Goal: Check status: Check status

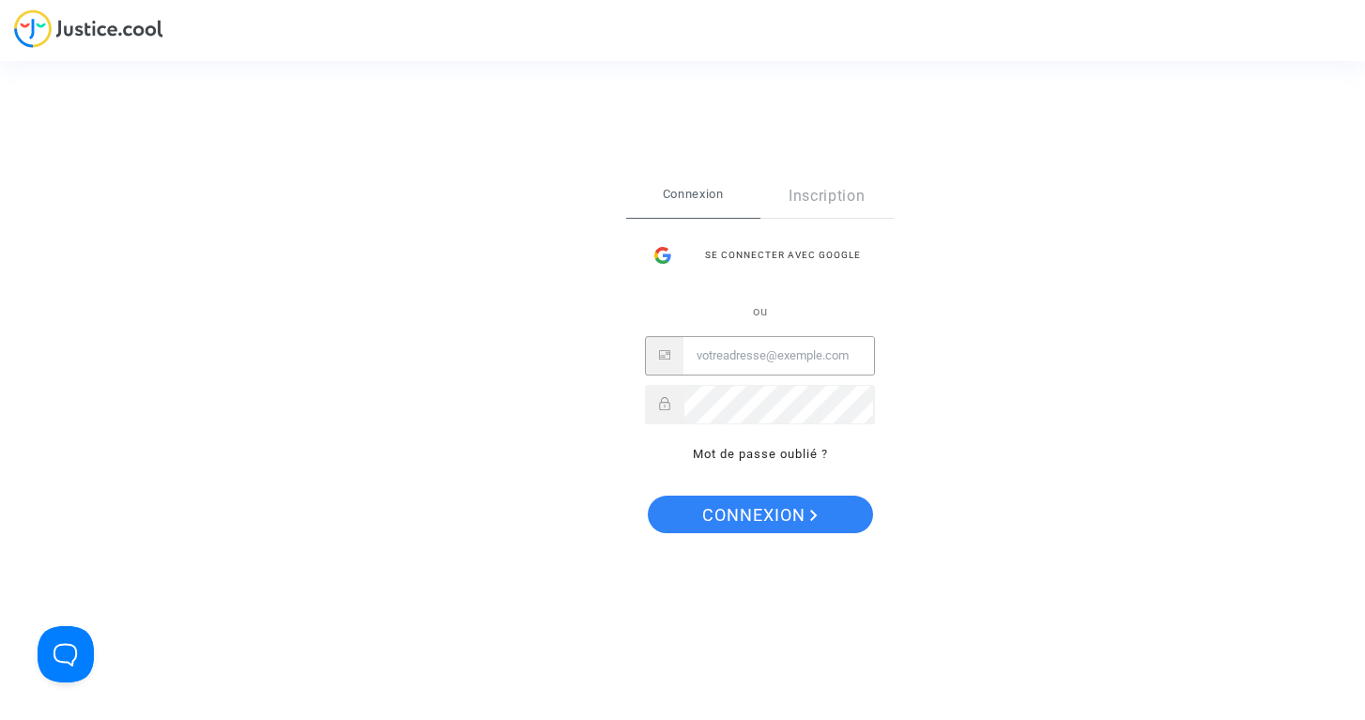
type input "[EMAIL_ADDRESS][DOMAIN_NAME]"
click at [759, 514] on button "Connexion" at bounding box center [760, 515] width 225 height 38
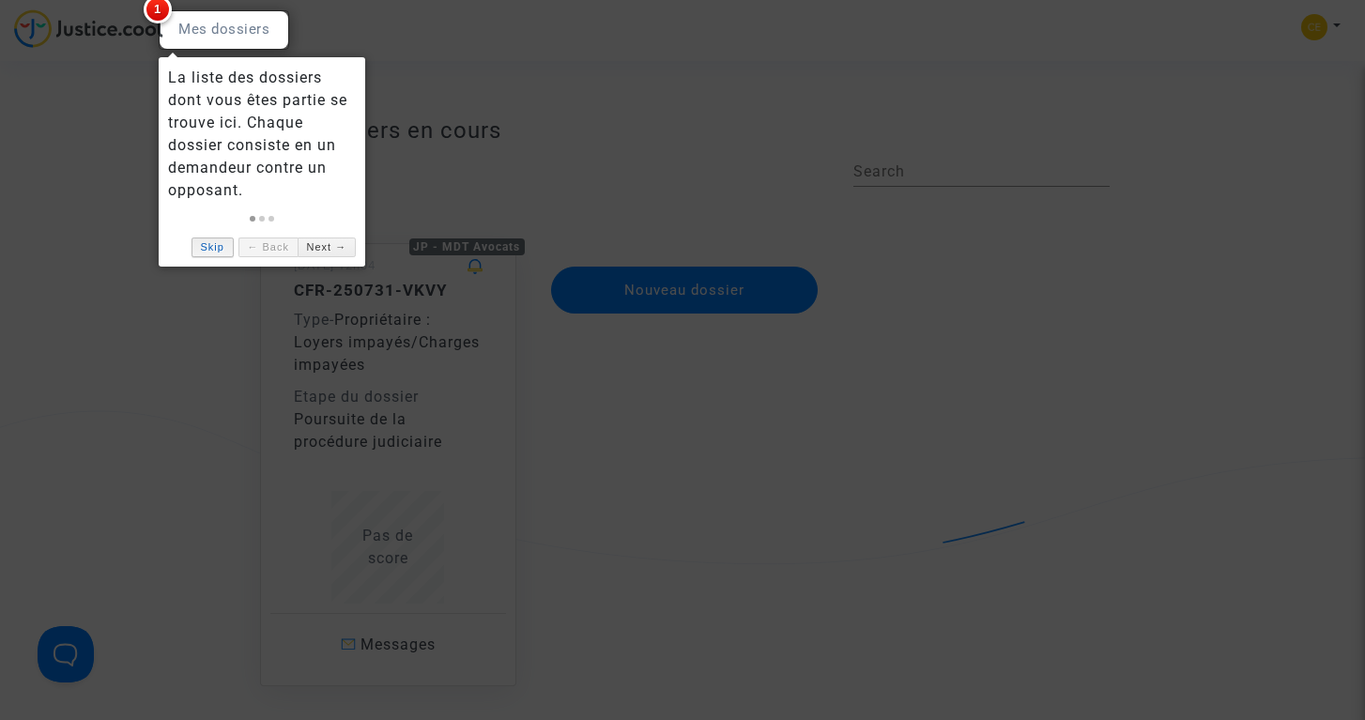
click at [215, 249] on link "Skip" at bounding box center [213, 248] width 42 height 20
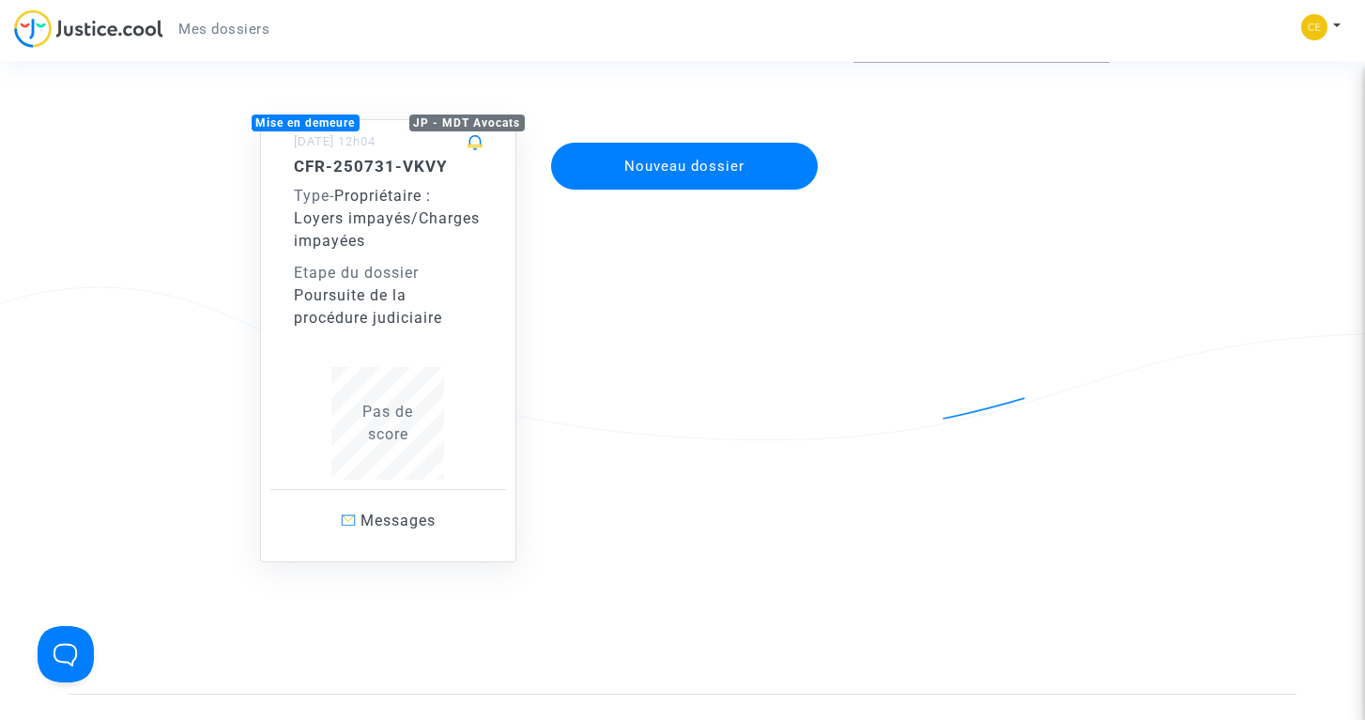
click at [407, 345] on div "CFR-250731-VKVY Type - Propriétaire : Loyers impayés/Charges impayées Etape du …" at bounding box center [389, 318] width 190 height 323
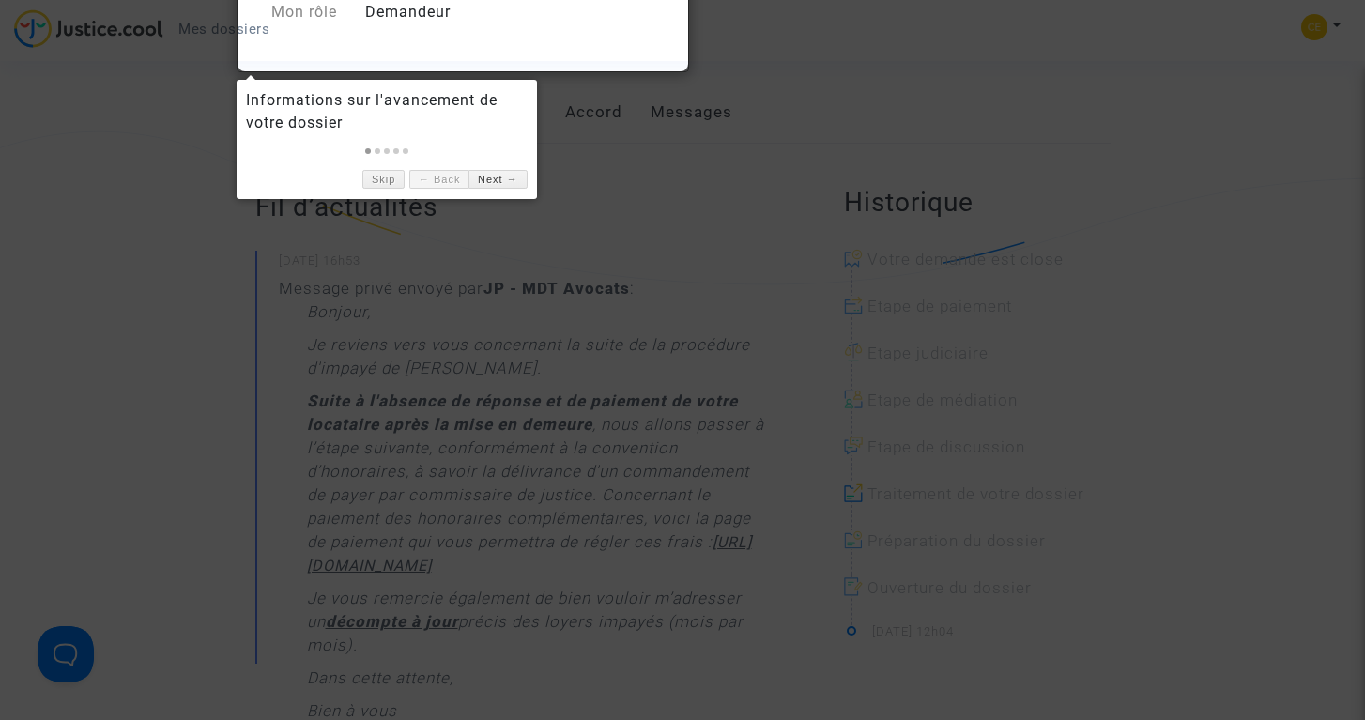
scroll to position [267, 0]
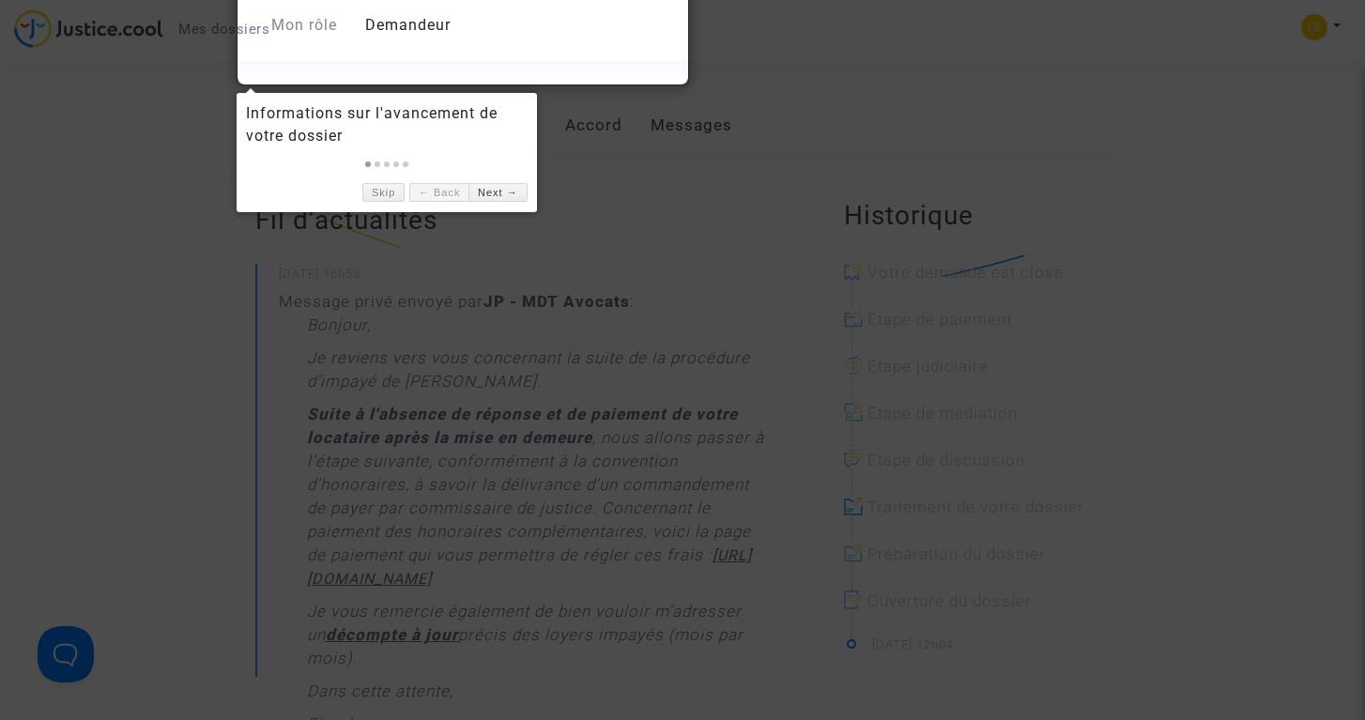
click at [395, 205] on div "Informations sur l'avancement de votre dossier Skip ← Back Next →" at bounding box center [387, 152] width 300 height 119
click at [388, 199] on link "Skip" at bounding box center [383, 193] width 42 height 20
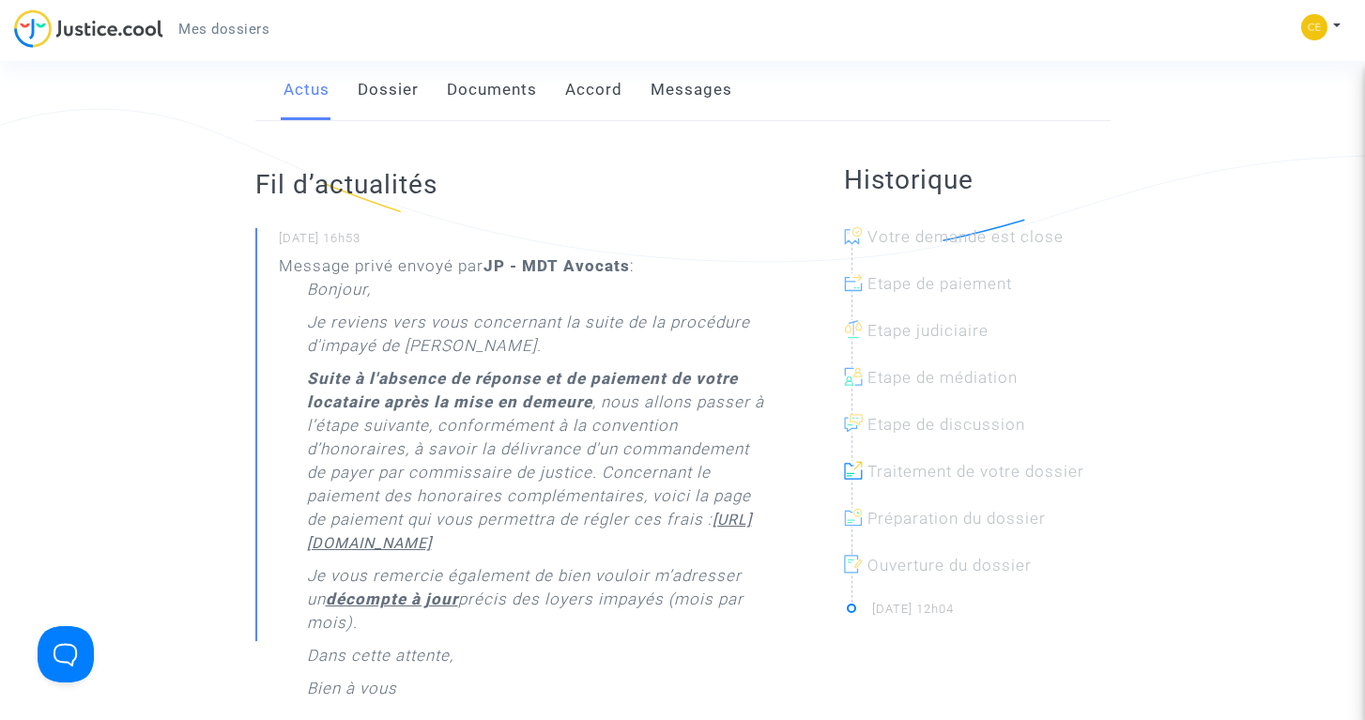
scroll to position [308, 0]
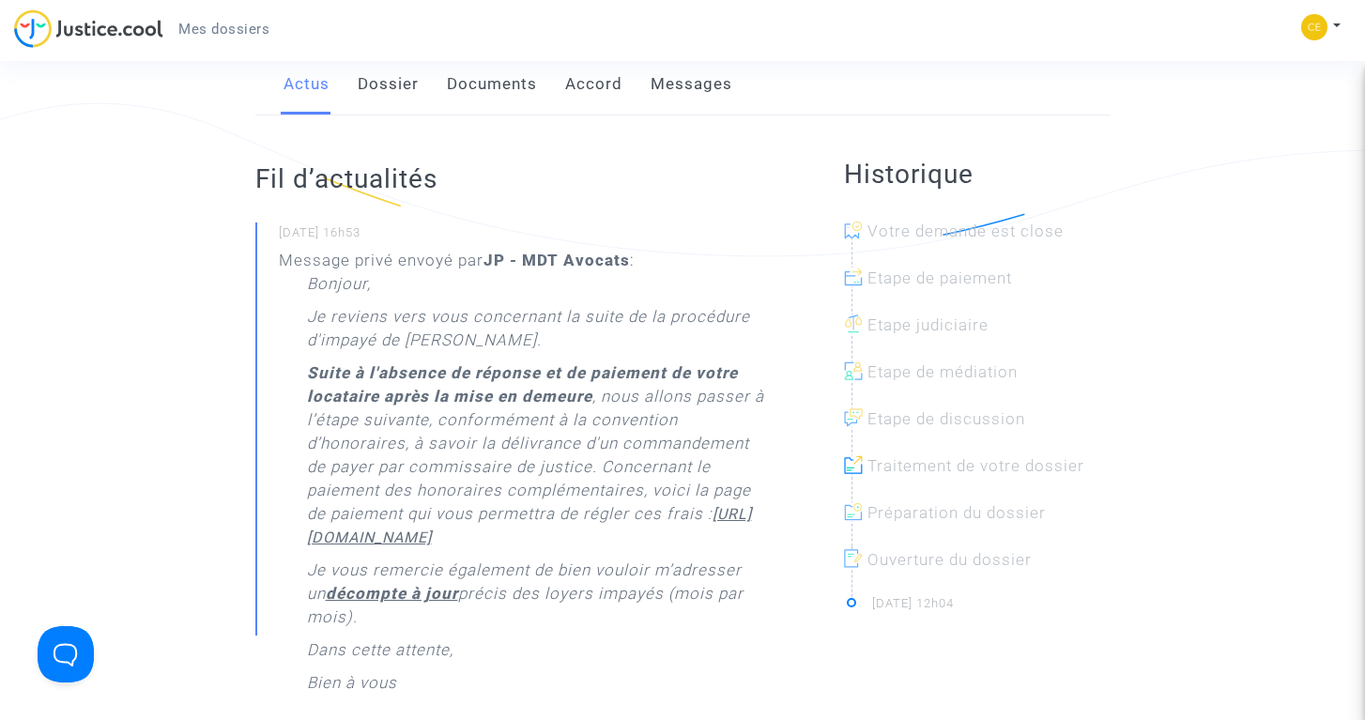
click at [513, 108] on link "Documents" at bounding box center [492, 85] width 90 height 62
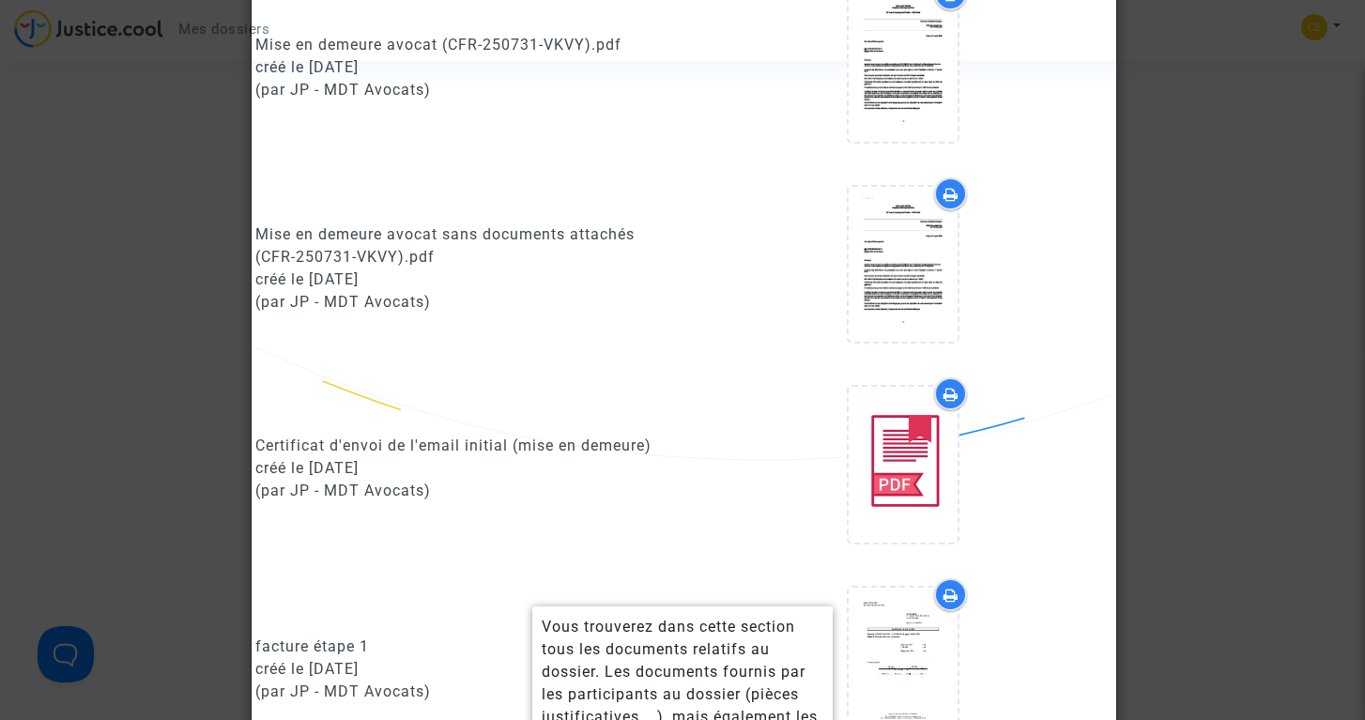
scroll to position [980, 0]
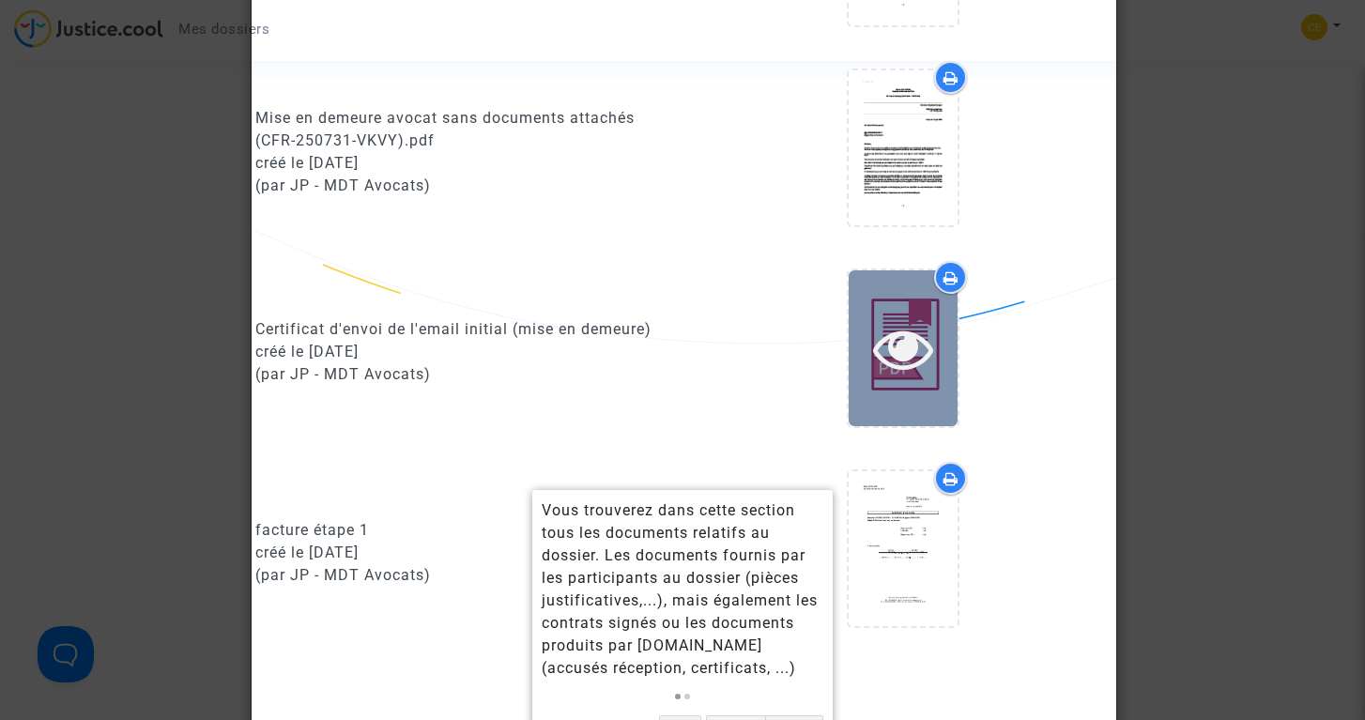
click at [911, 377] on icon at bounding box center [903, 348] width 61 height 60
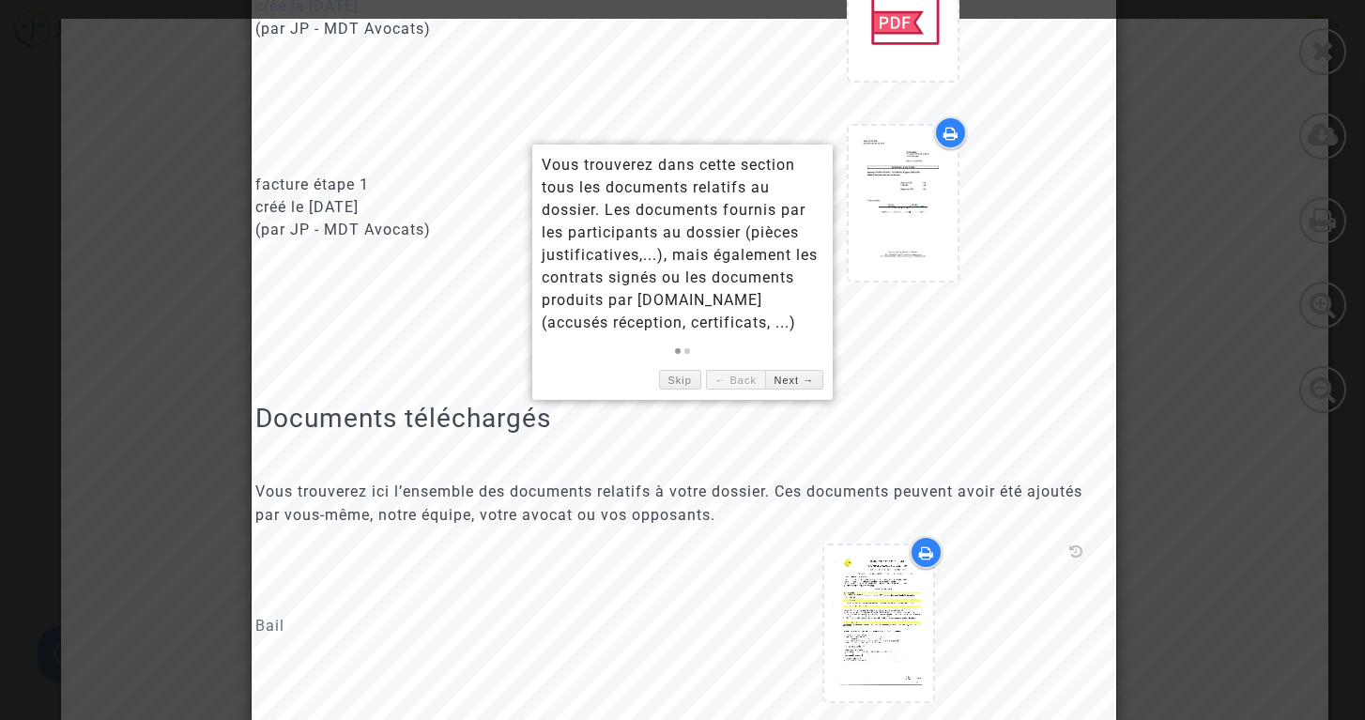
scroll to position [1339, 0]
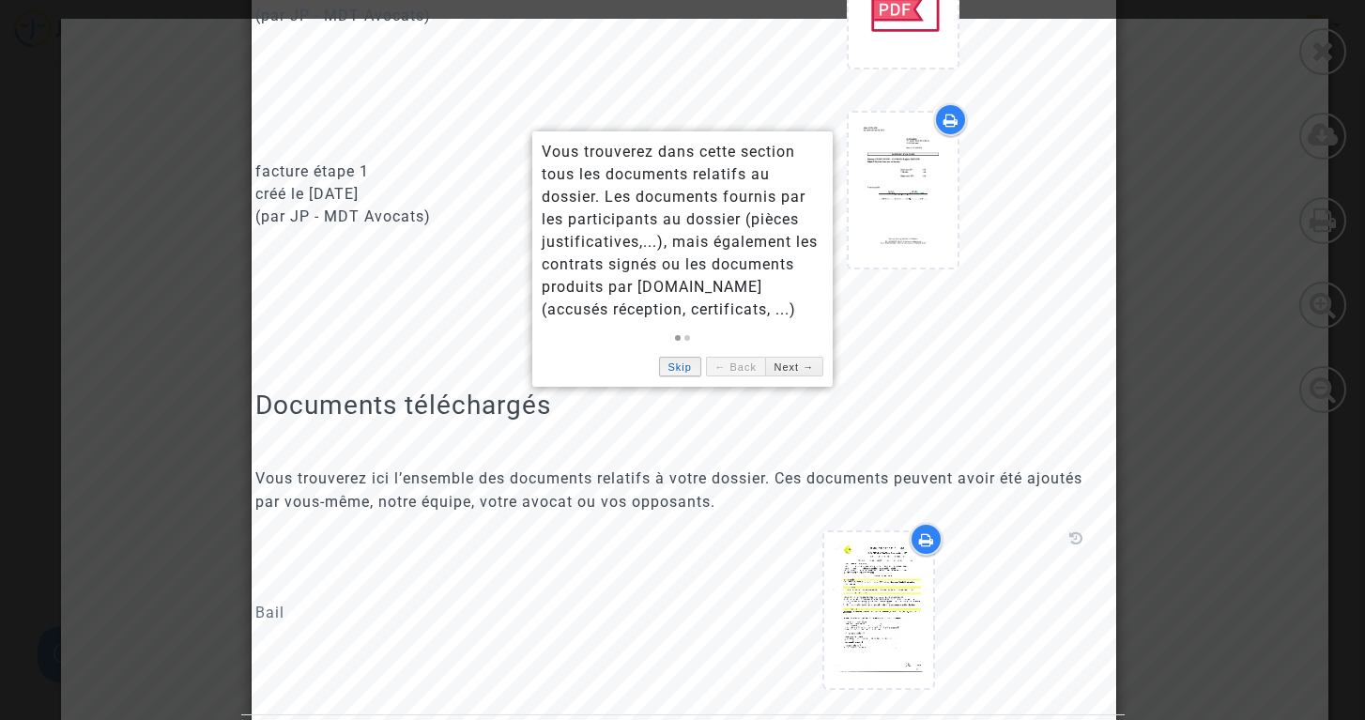
click at [664, 359] on link "Skip" at bounding box center [680, 367] width 42 height 20
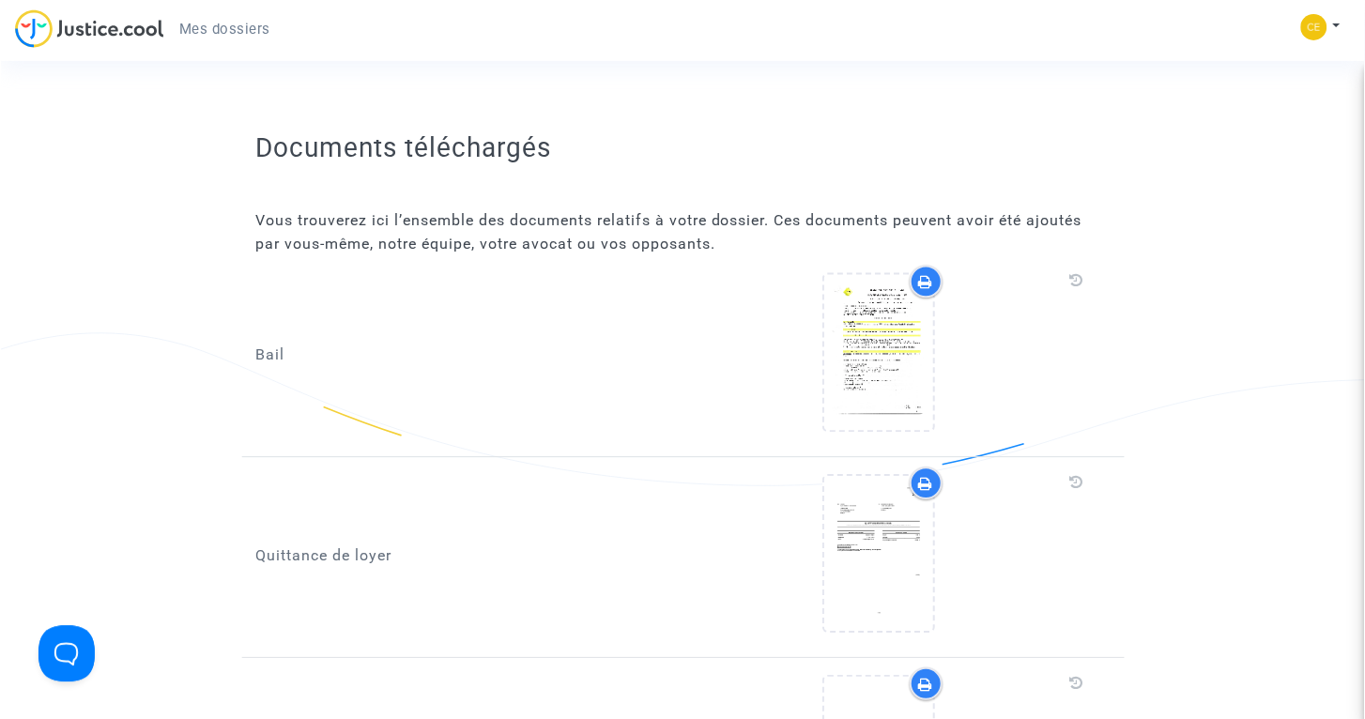
scroll to position [1723, 0]
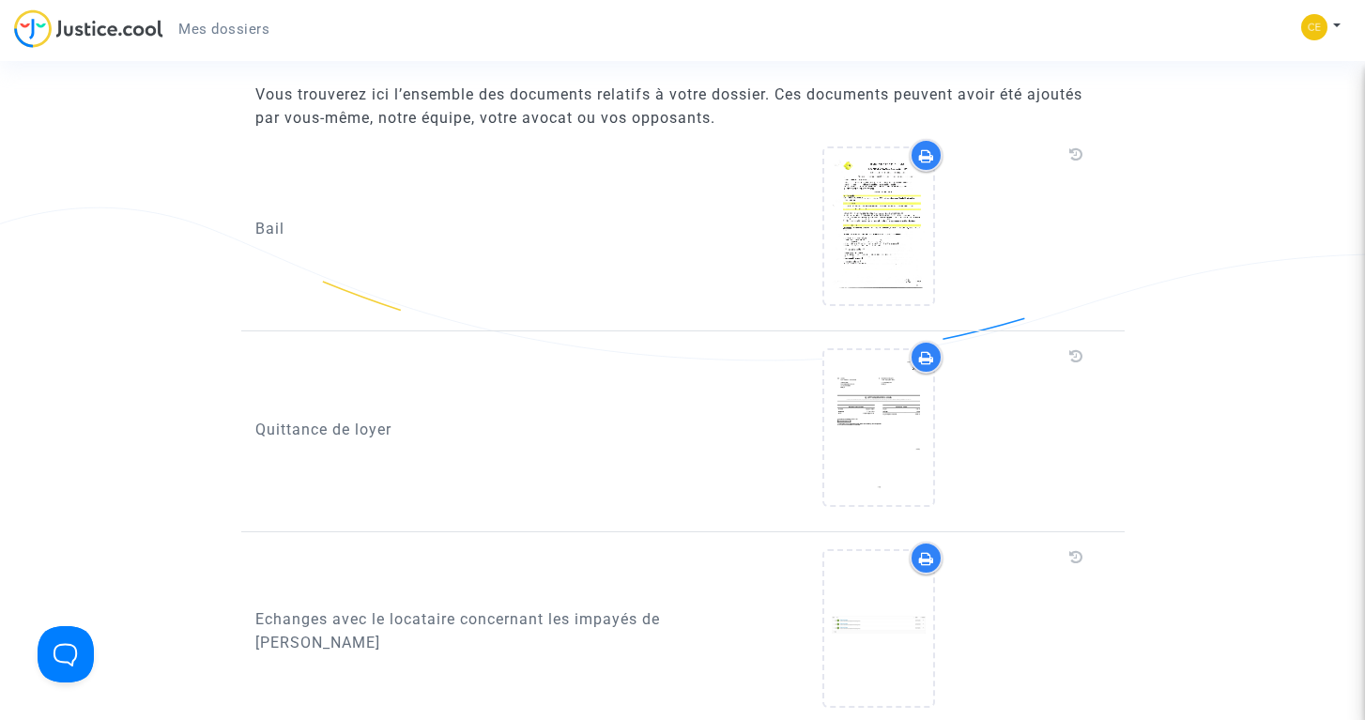
click at [913, 374] on div at bounding box center [926, 357] width 33 height 33
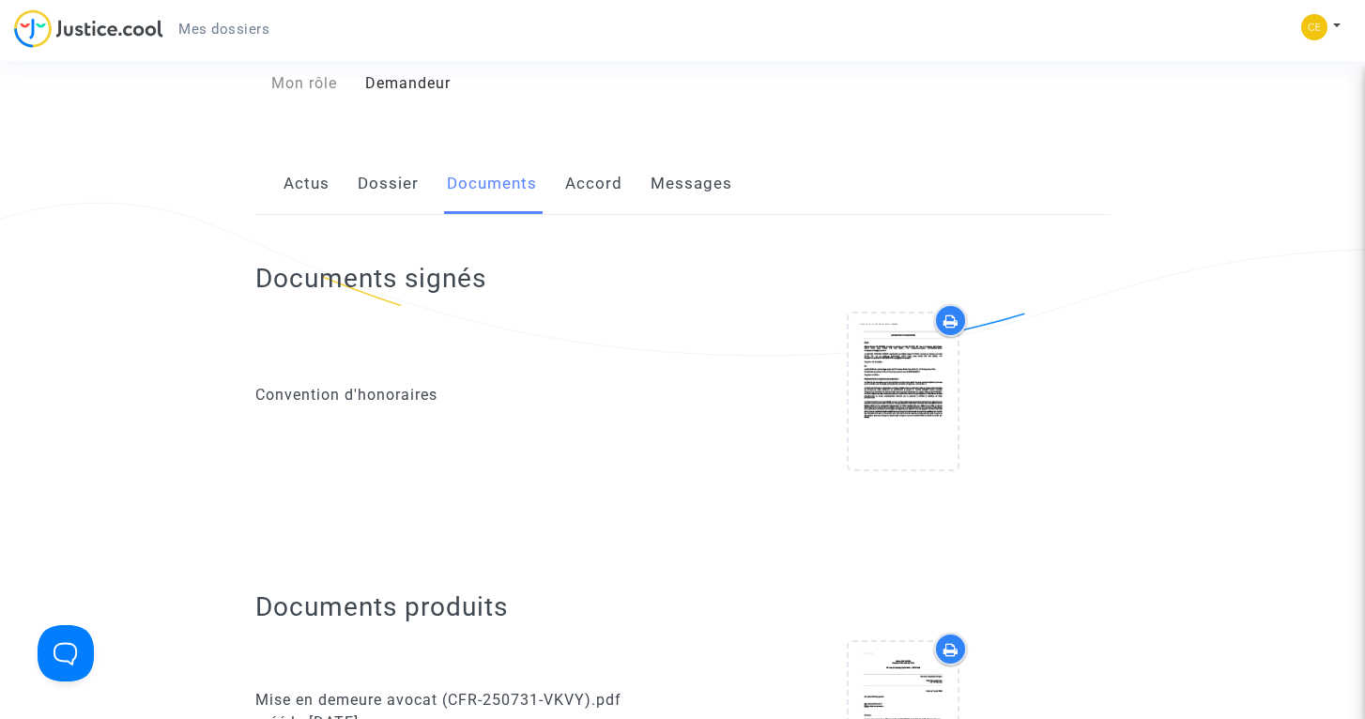
scroll to position [144, 0]
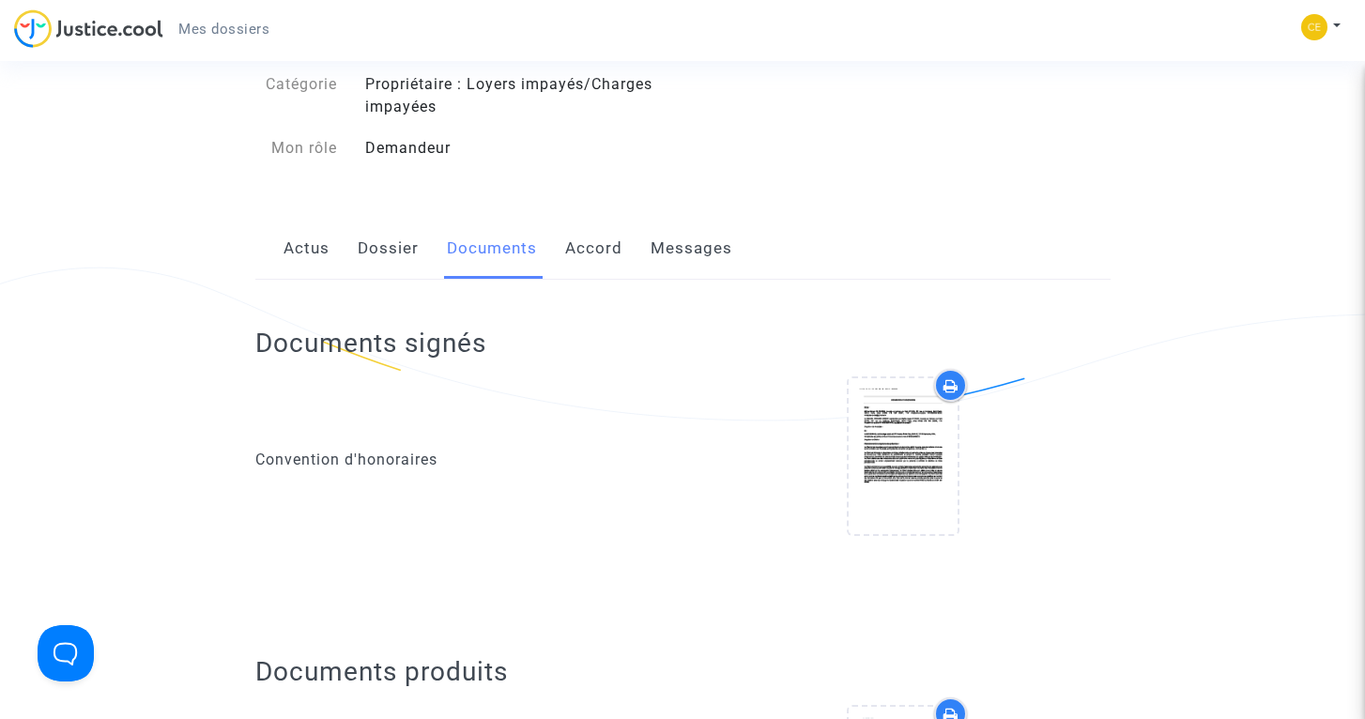
click at [602, 268] on link "Accord" at bounding box center [593, 249] width 57 height 62
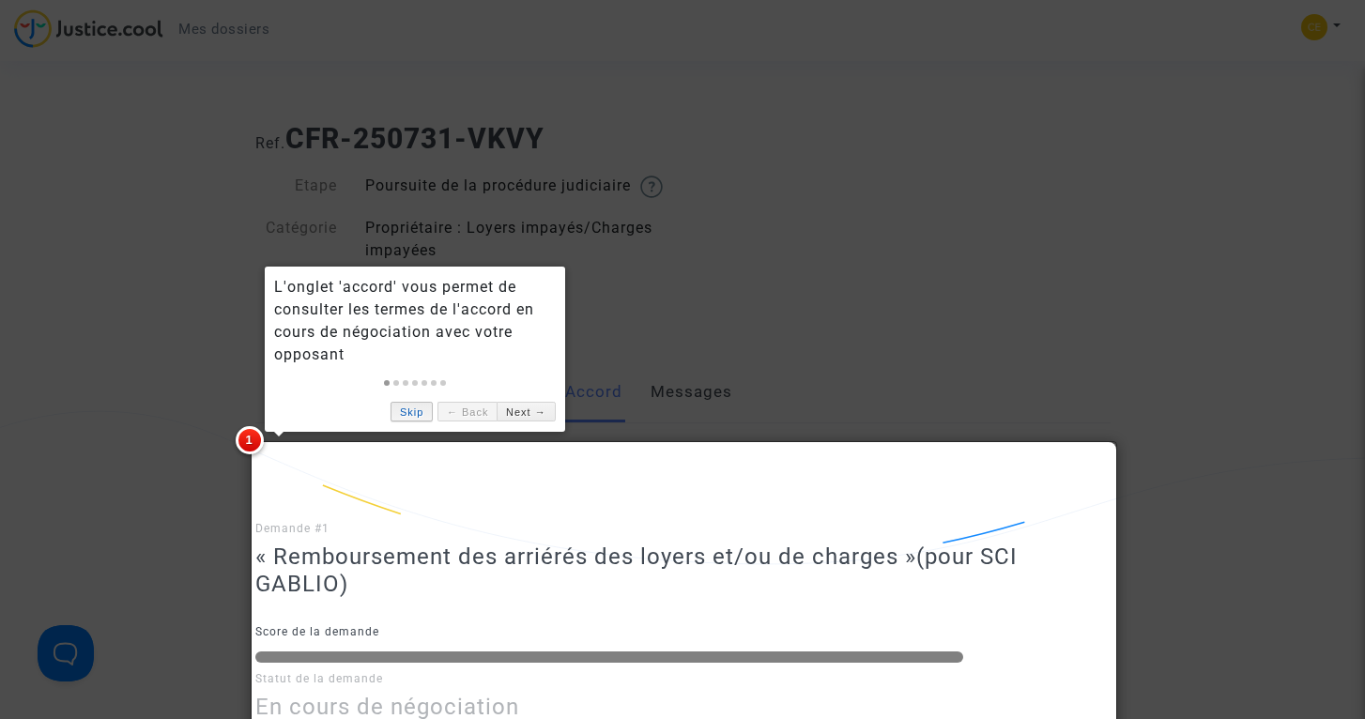
click at [413, 406] on link "Skip" at bounding box center [412, 412] width 42 height 20
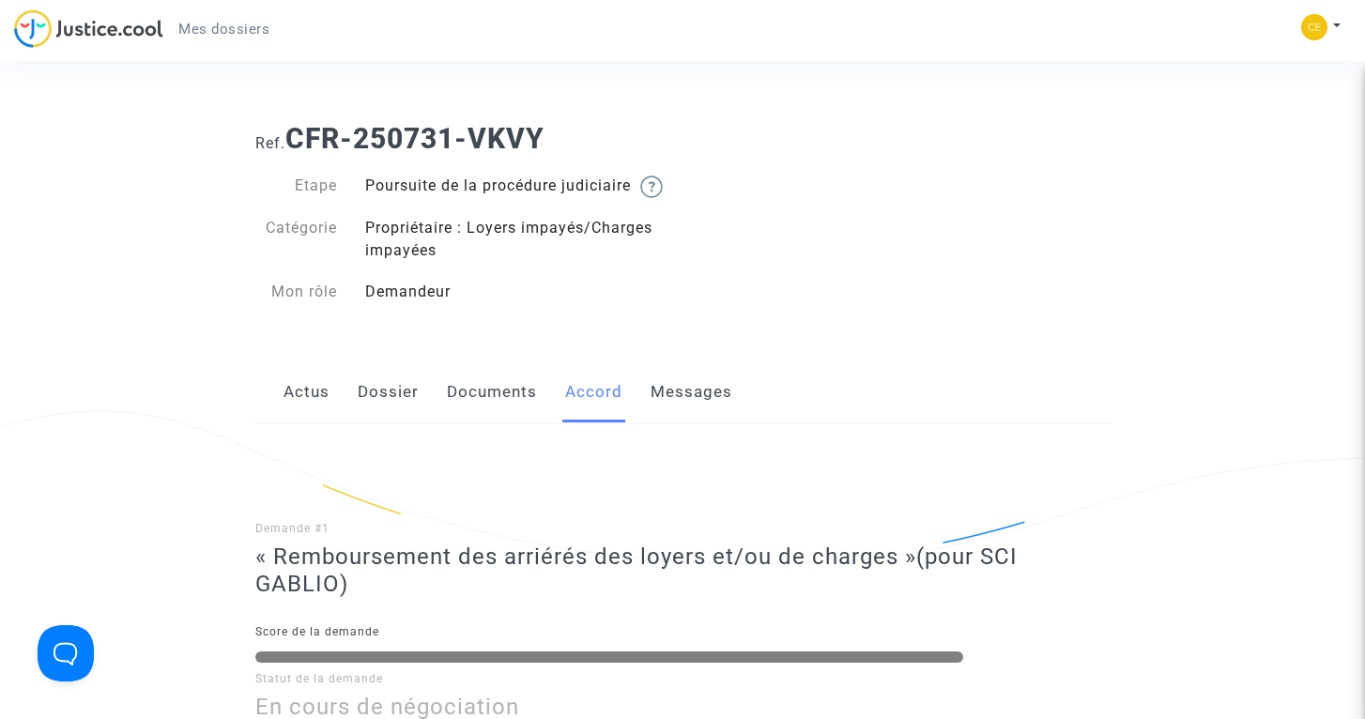
click at [388, 412] on link "Dossier" at bounding box center [388, 392] width 61 height 62
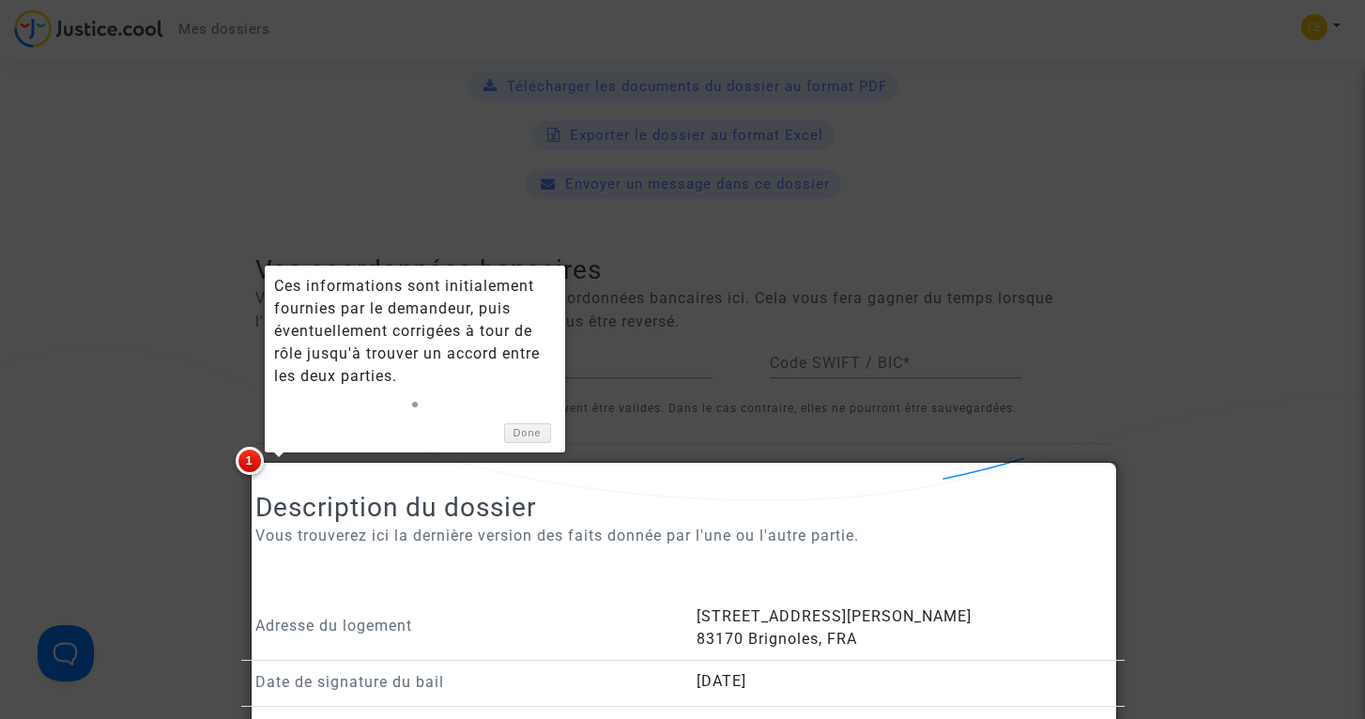
scroll to position [928, 0]
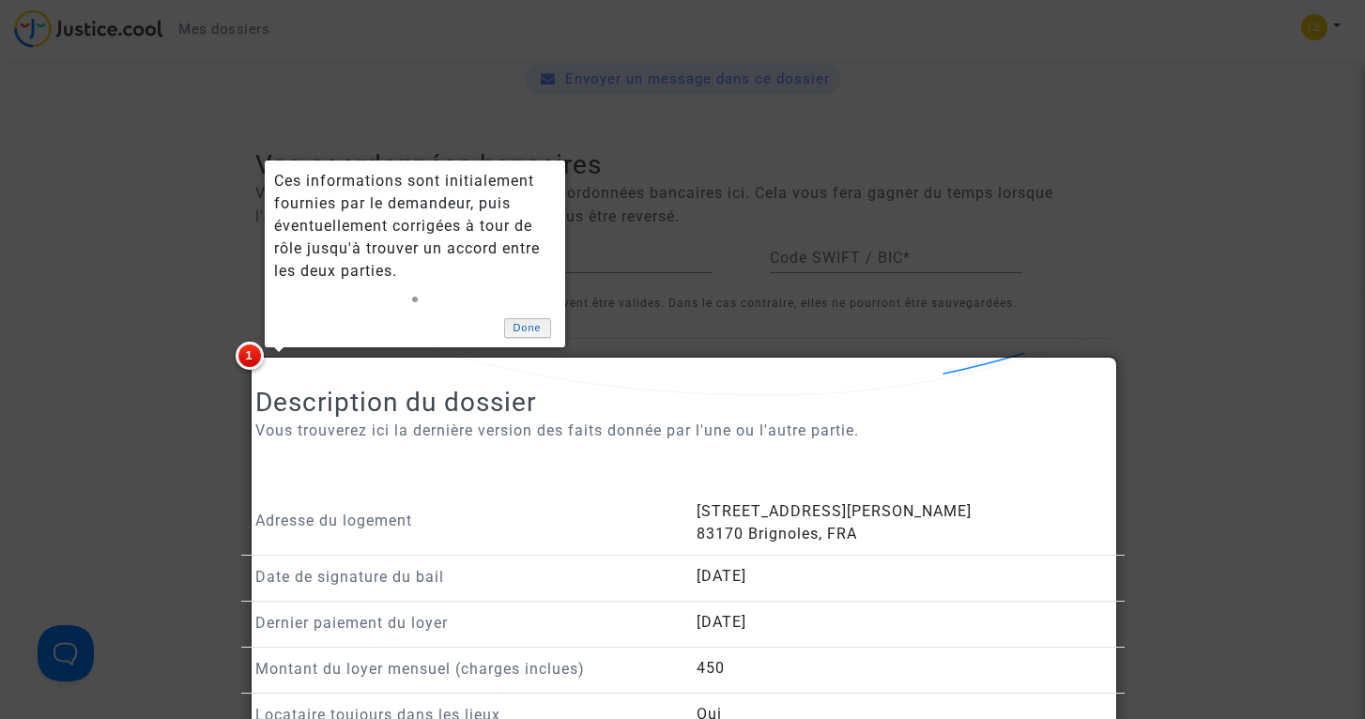
click at [531, 331] on link "Done" at bounding box center [527, 328] width 47 height 20
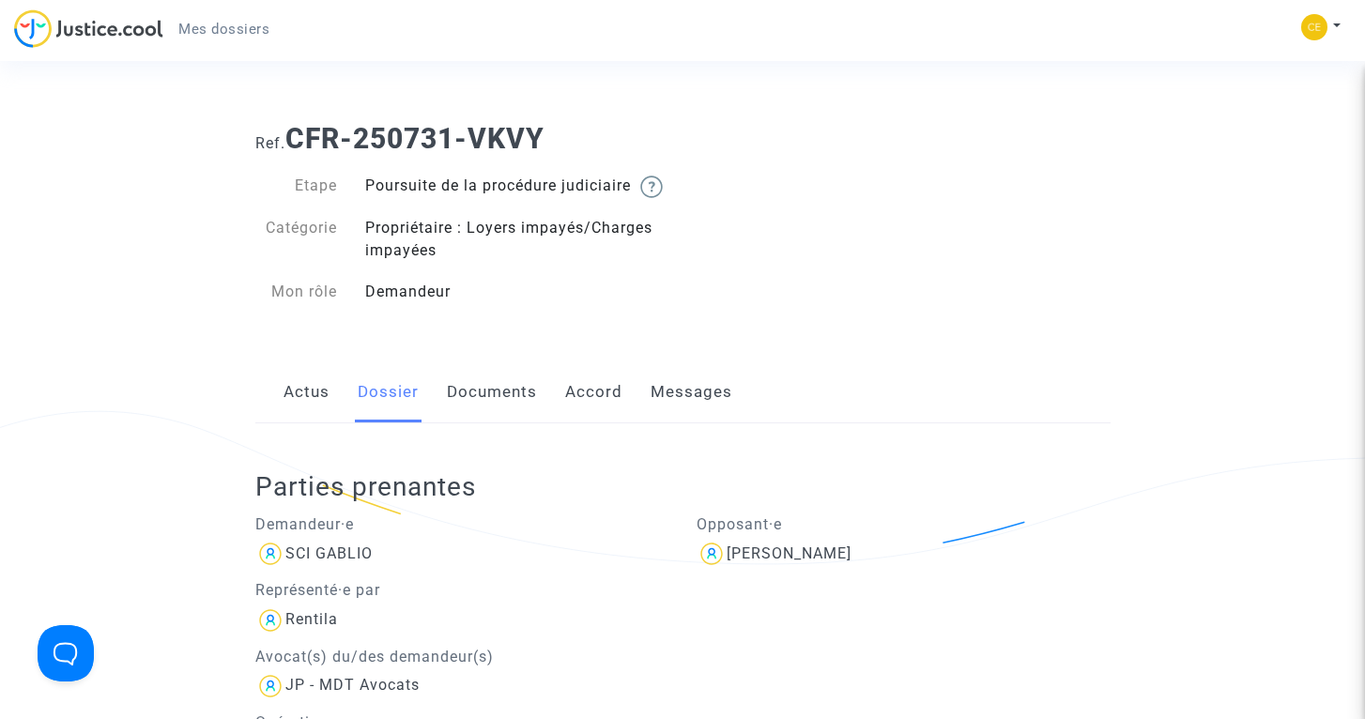
scroll to position [0, 0]
click at [278, 424] on div "Actus Dossier Documents Accord Messages" at bounding box center [682, 392] width 855 height 63
click at [299, 423] on link "Actus" at bounding box center [307, 392] width 46 height 62
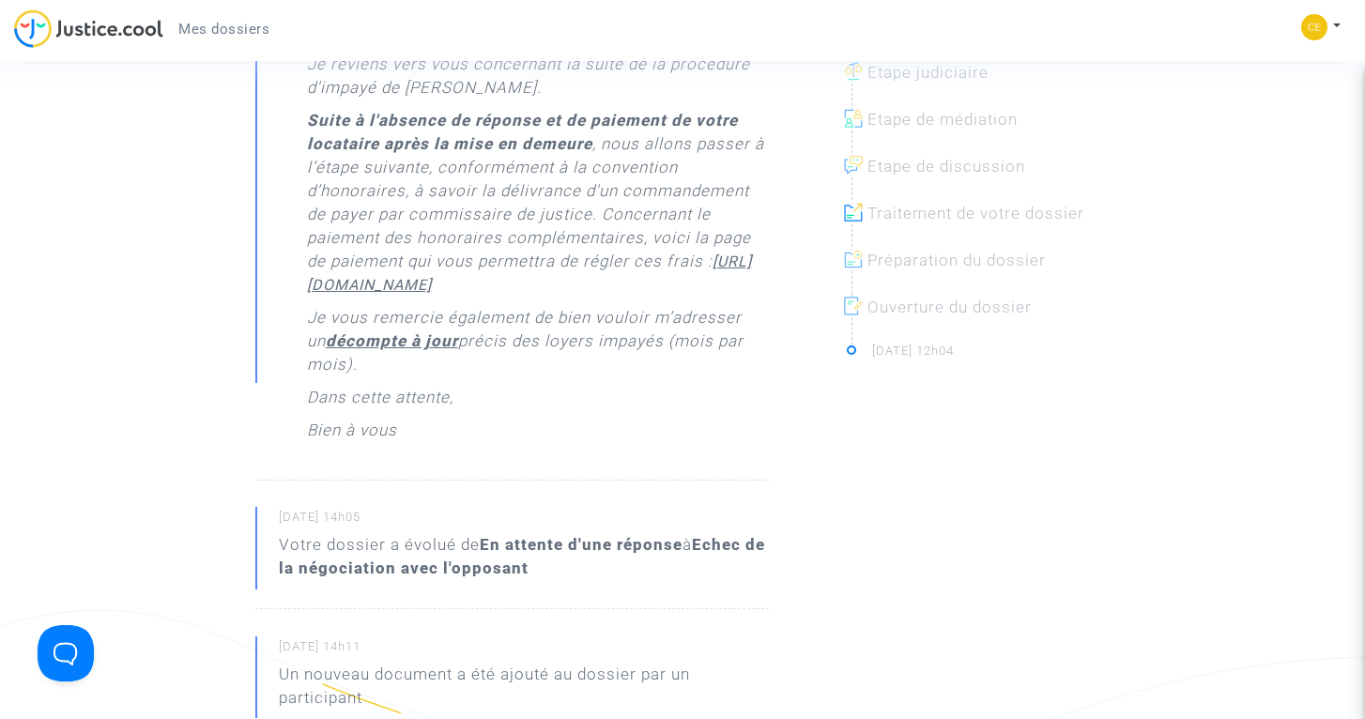
scroll to position [233, 0]
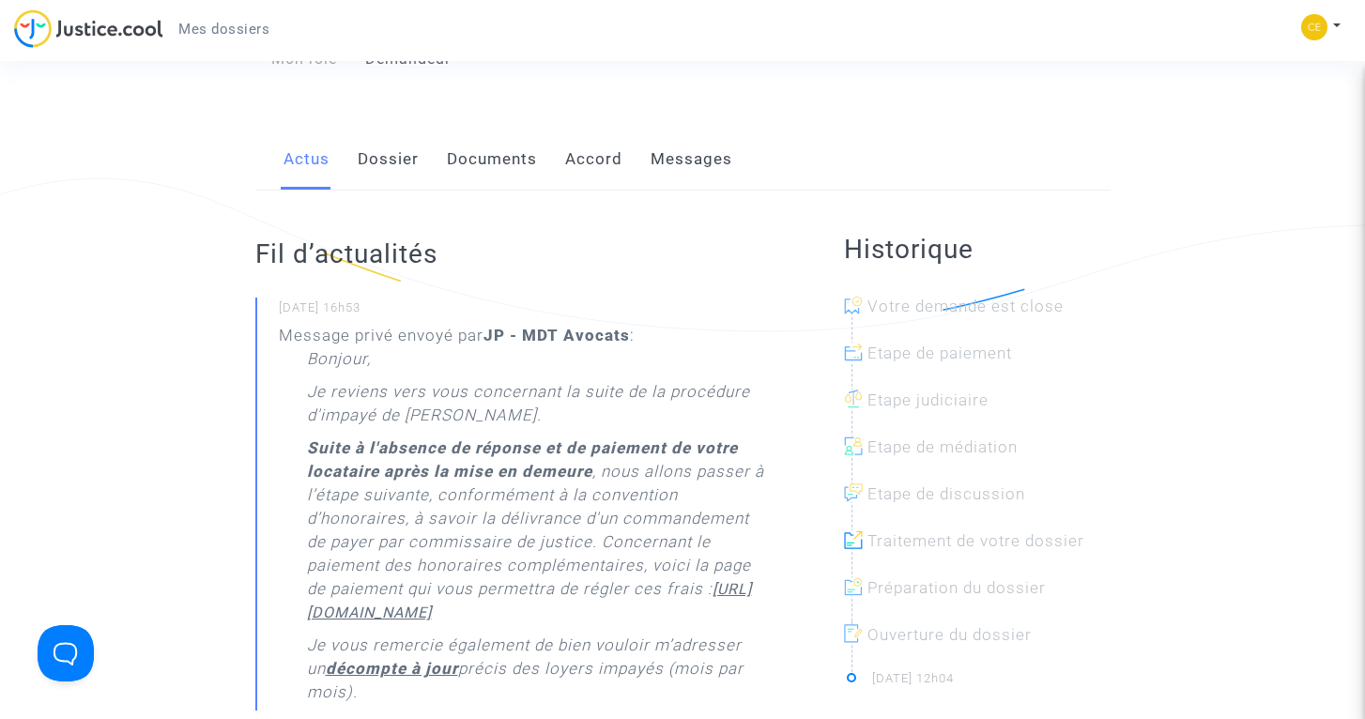
click at [491, 176] on link "Documents" at bounding box center [492, 160] width 90 height 62
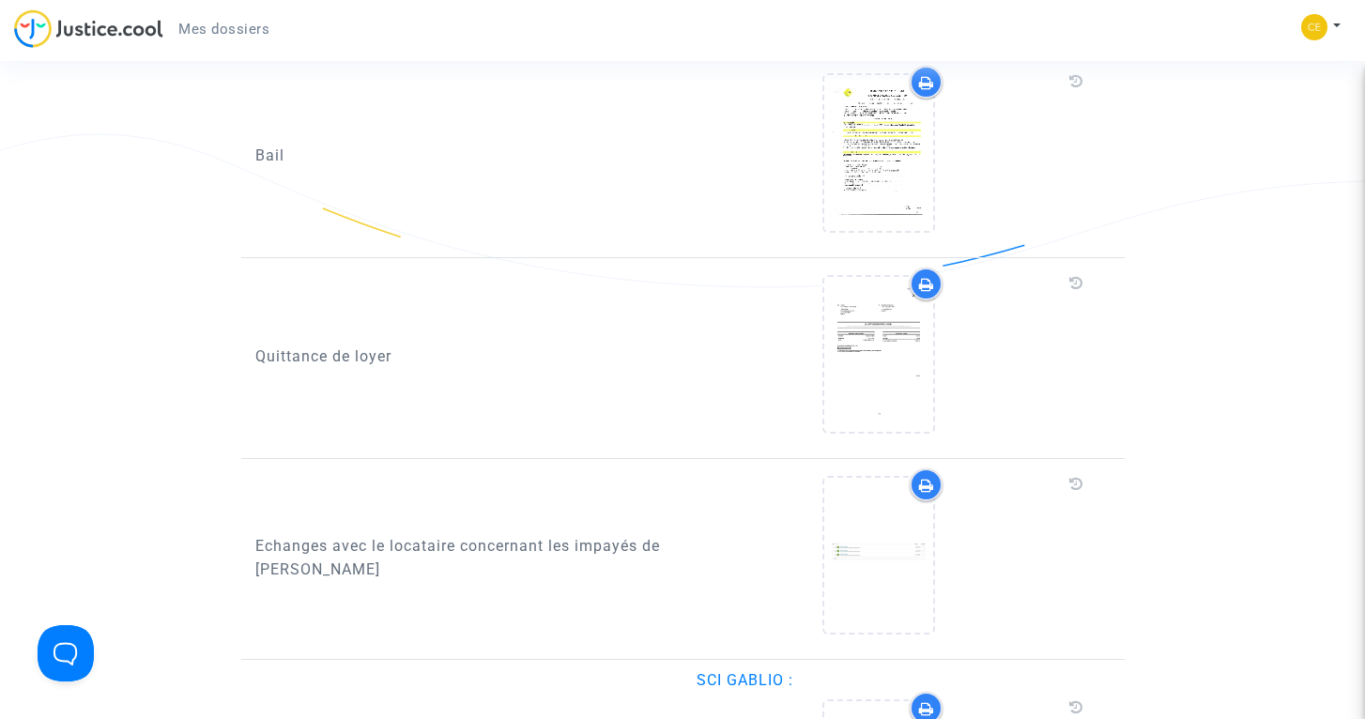
scroll to position [1811, 0]
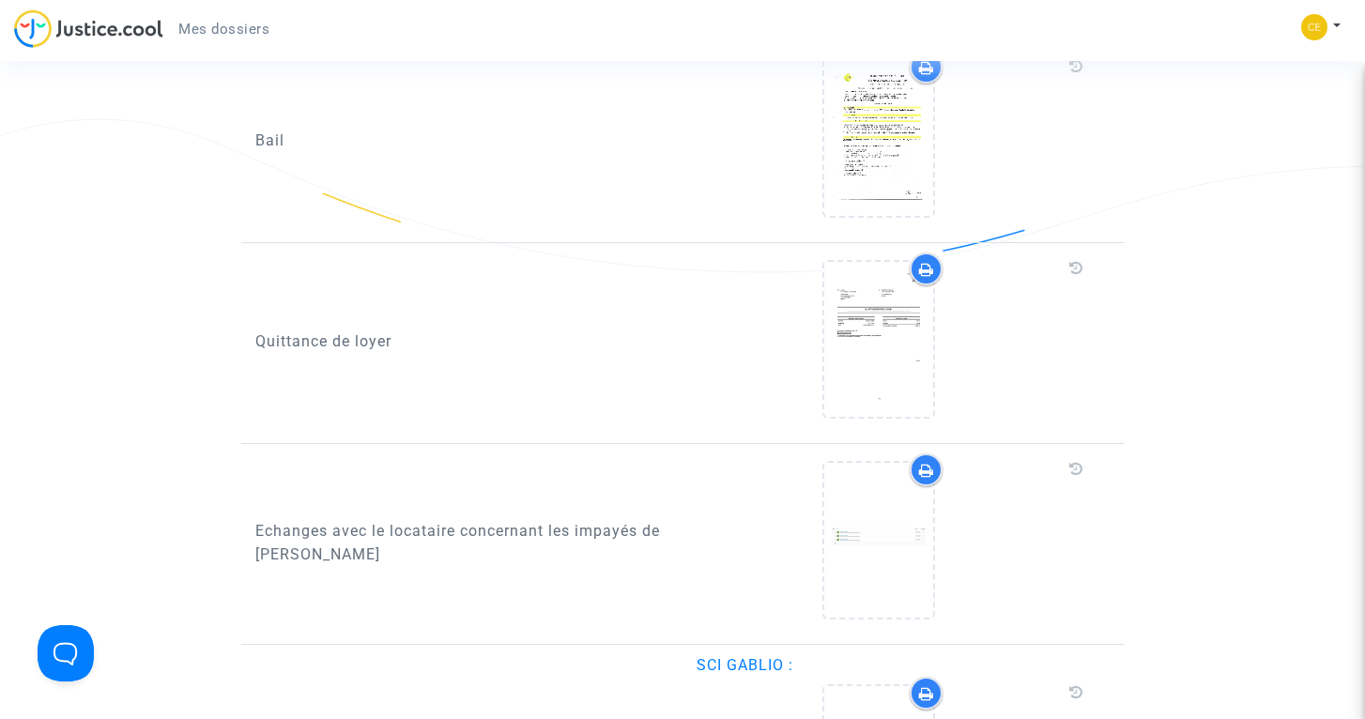
click at [935, 285] on div at bounding box center [926, 269] width 33 height 33
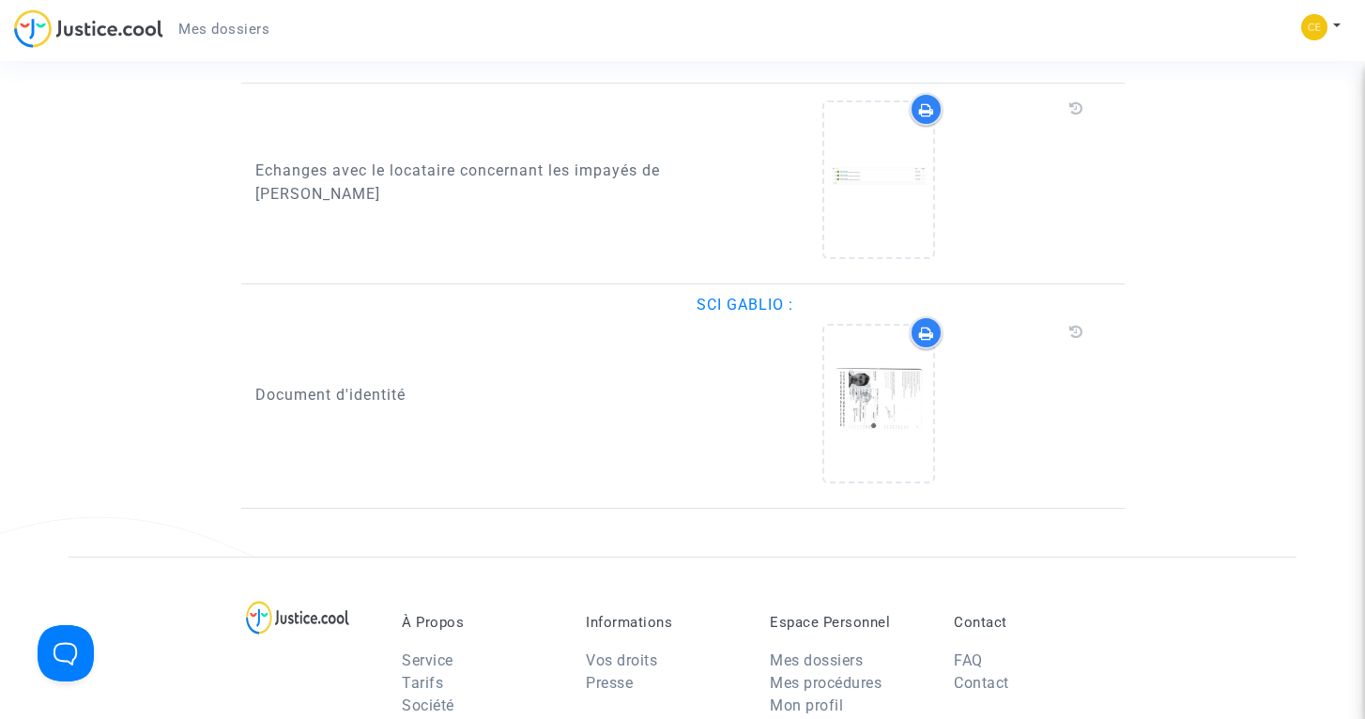
scroll to position [2177, 0]
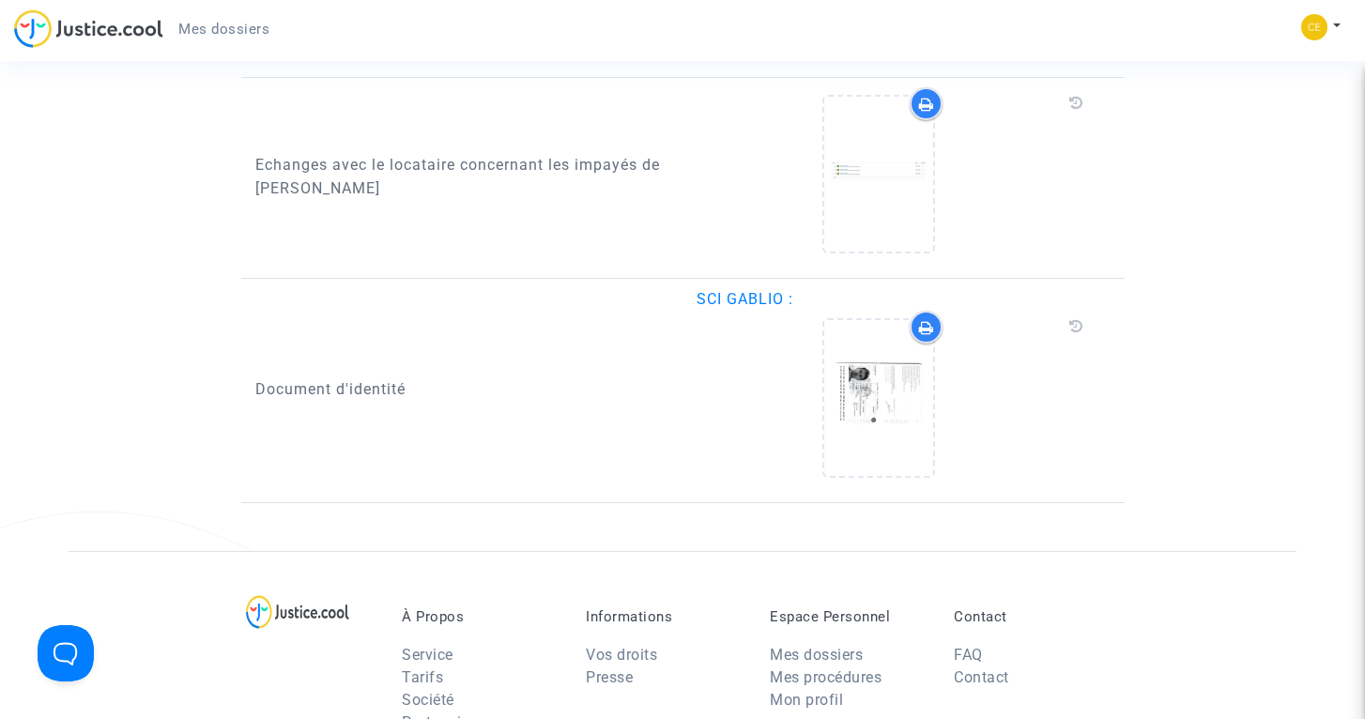
click at [936, 120] on div at bounding box center [926, 103] width 33 height 33
click at [445, 5] on nav "Mes dossiers Mon profil Paramètres Déconnexion" at bounding box center [682, 30] width 1365 height 61
